Goal: Navigation & Orientation: Find specific page/section

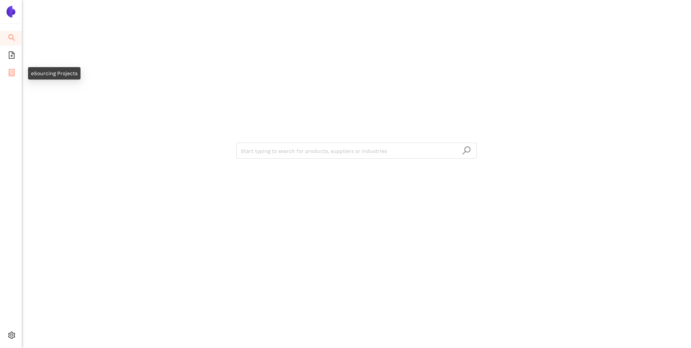
click at [11, 70] on icon "container" at bounding box center [11, 72] width 7 height 7
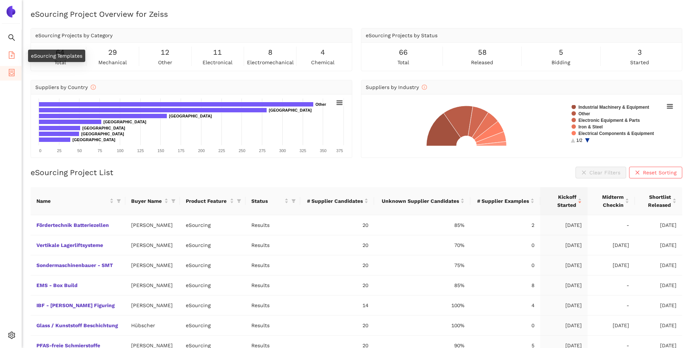
click at [10, 55] on icon "file-add" at bounding box center [11, 54] width 7 height 7
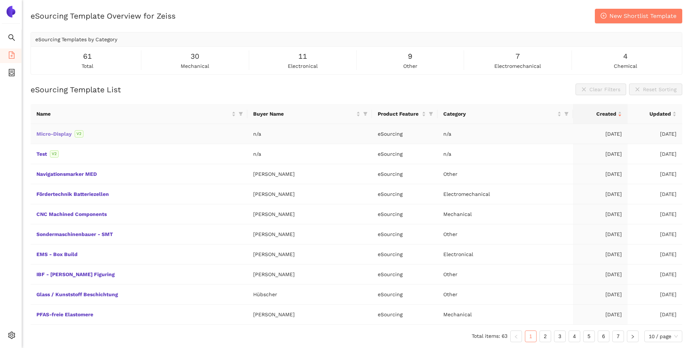
click at [0, 0] on link "Micro-Display" at bounding box center [0, 0] width 0 height 0
